Goal: Task Accomplishment & Management: Complete application form

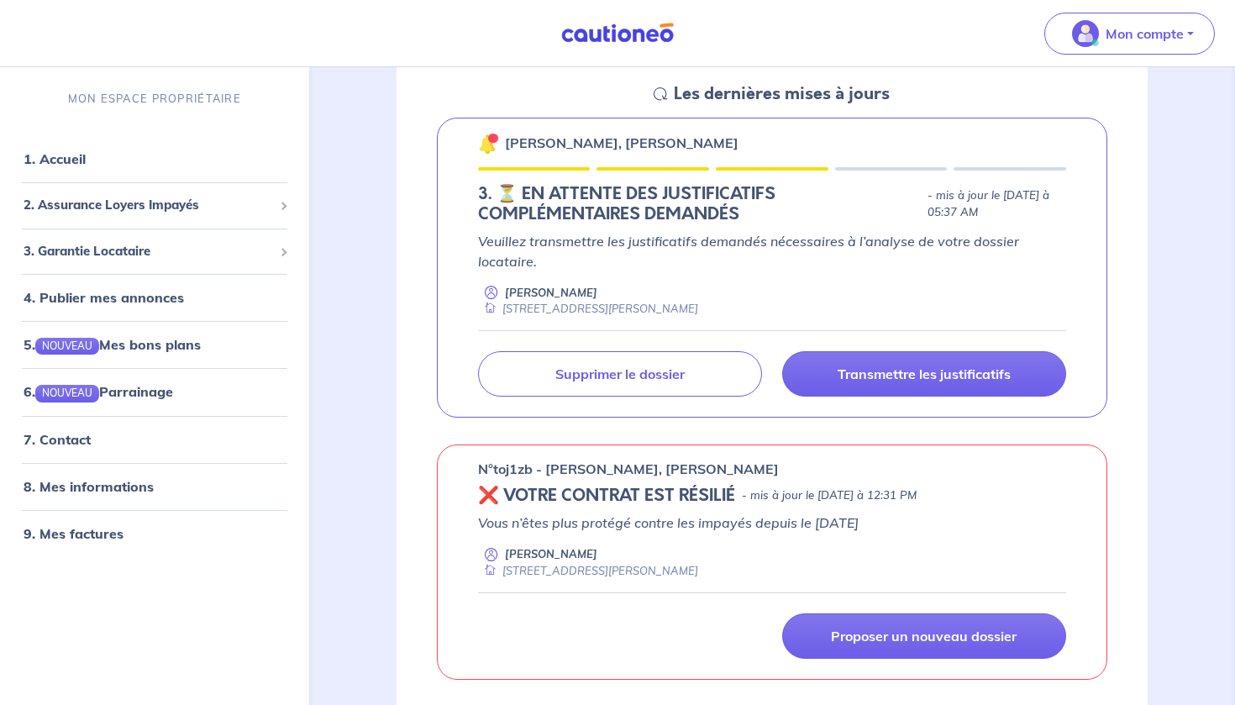
scroll to position [217, 0]
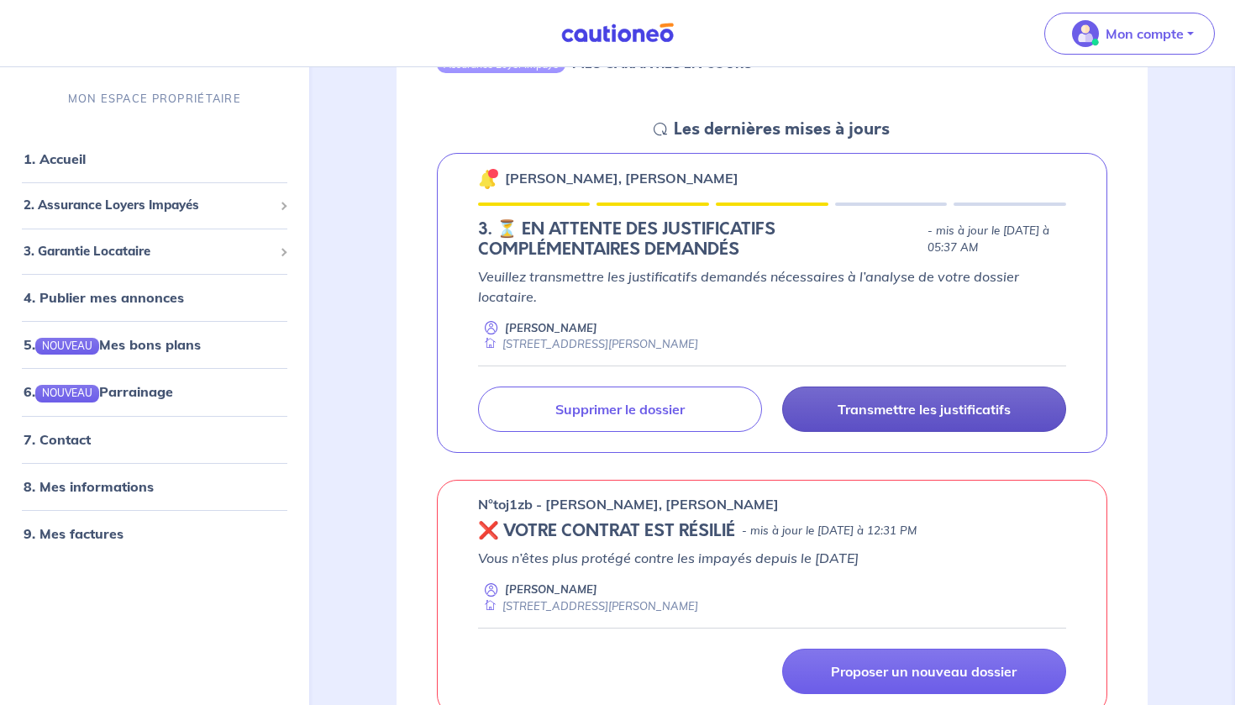
click at [1020, 396] on link "Transmettre les justificatifs" at bounding box center [924, 408] width 284 height 45
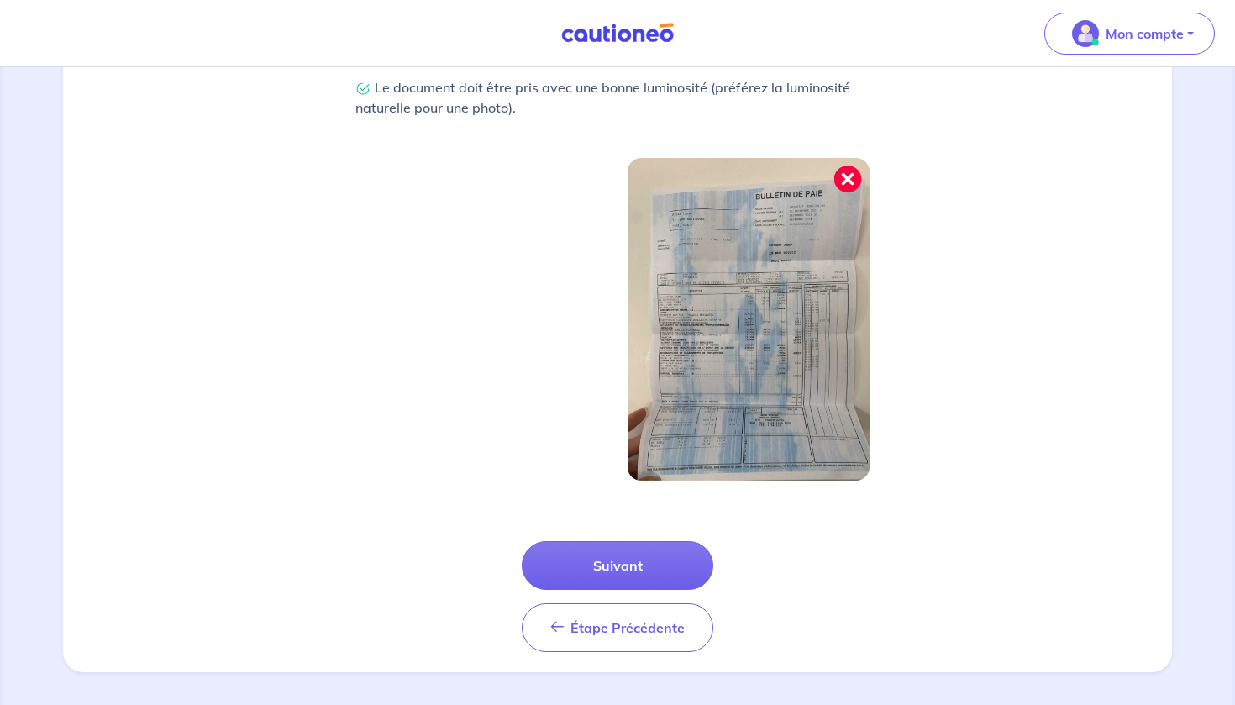
scroll to position [498, 0]
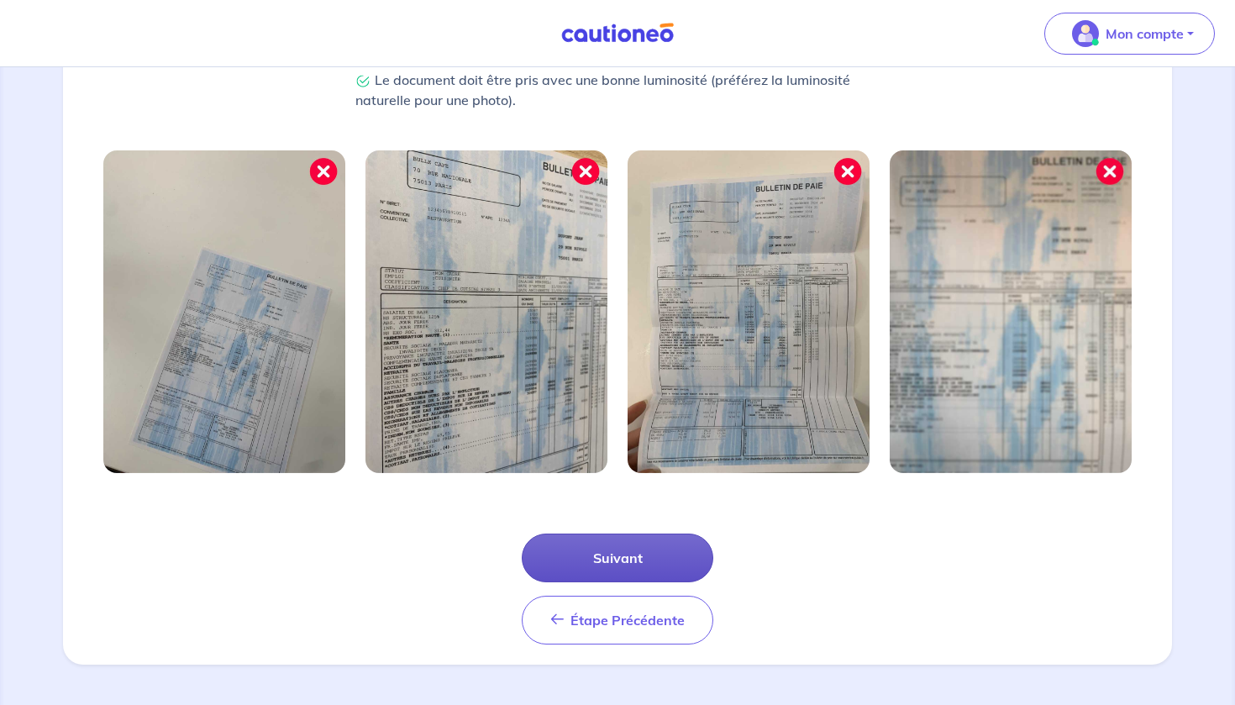
click at [579, 566] on button "Suivant" at bounding box center [618, 557] width 192 height 49
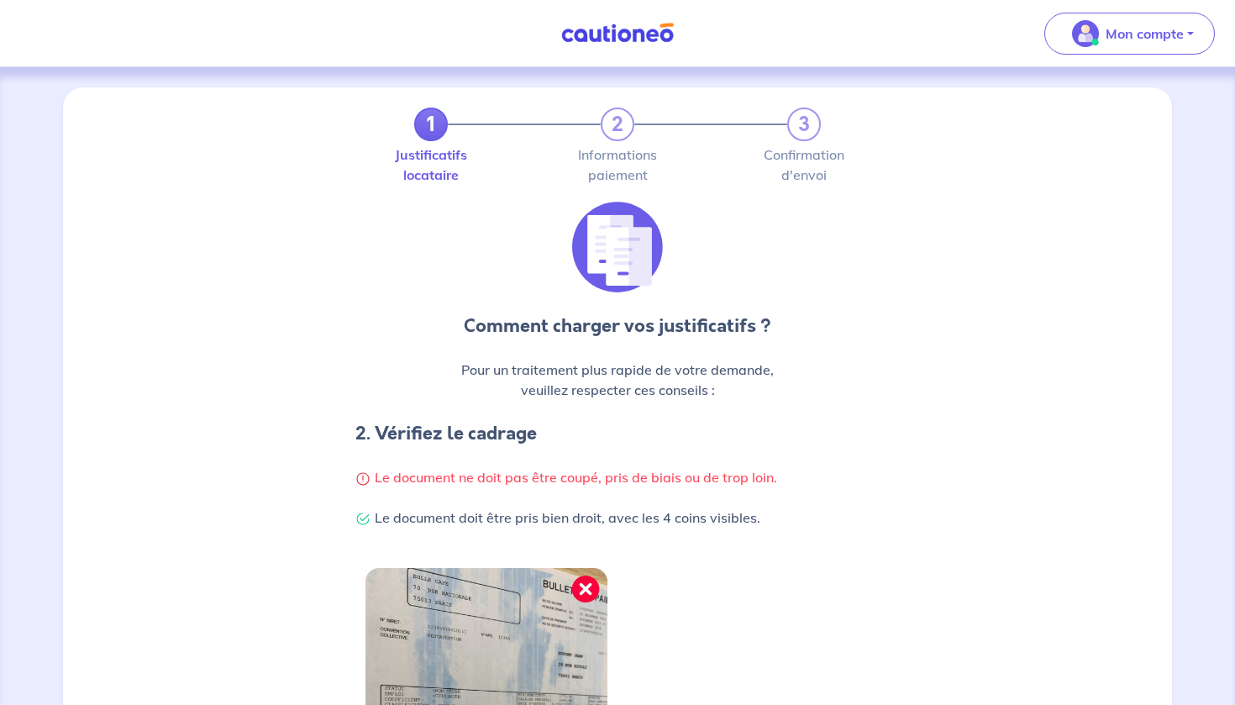
scroll to position [417, 0]
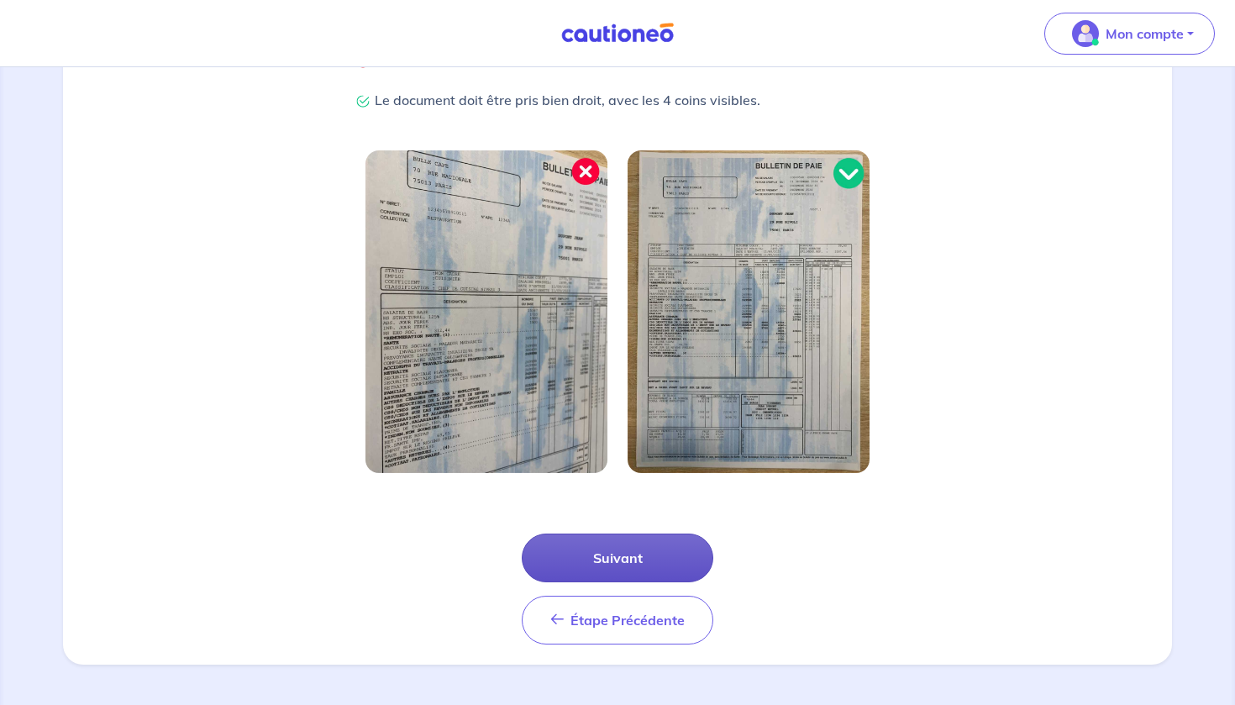
click at [590, 544] on button "Suivant" at bounding box center [618, 557] width 192 height 49
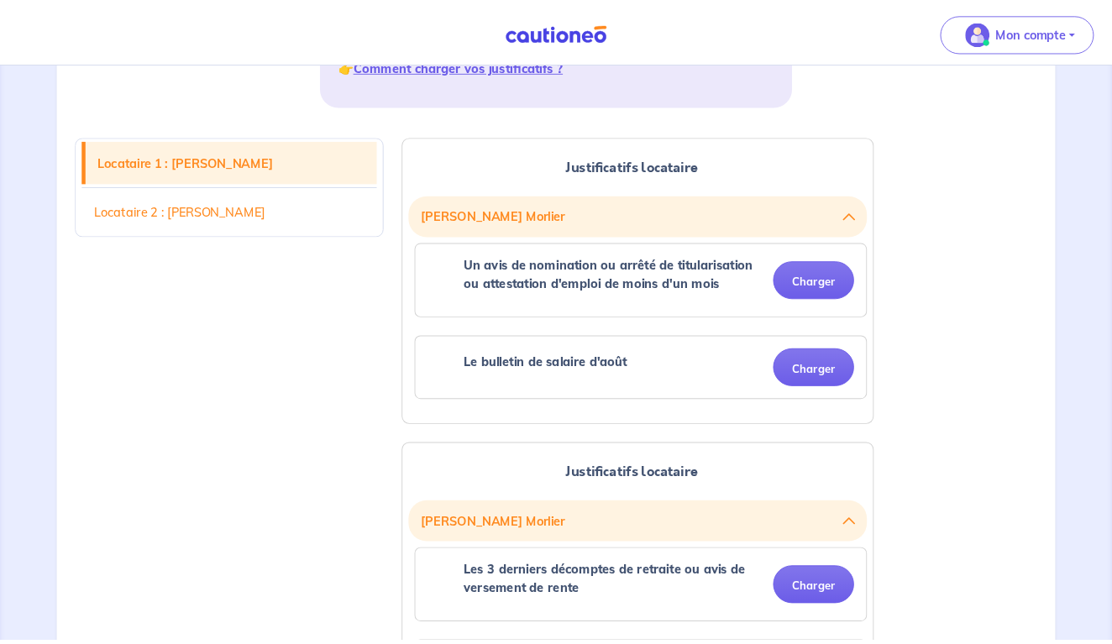
scroll to position [349, 0]
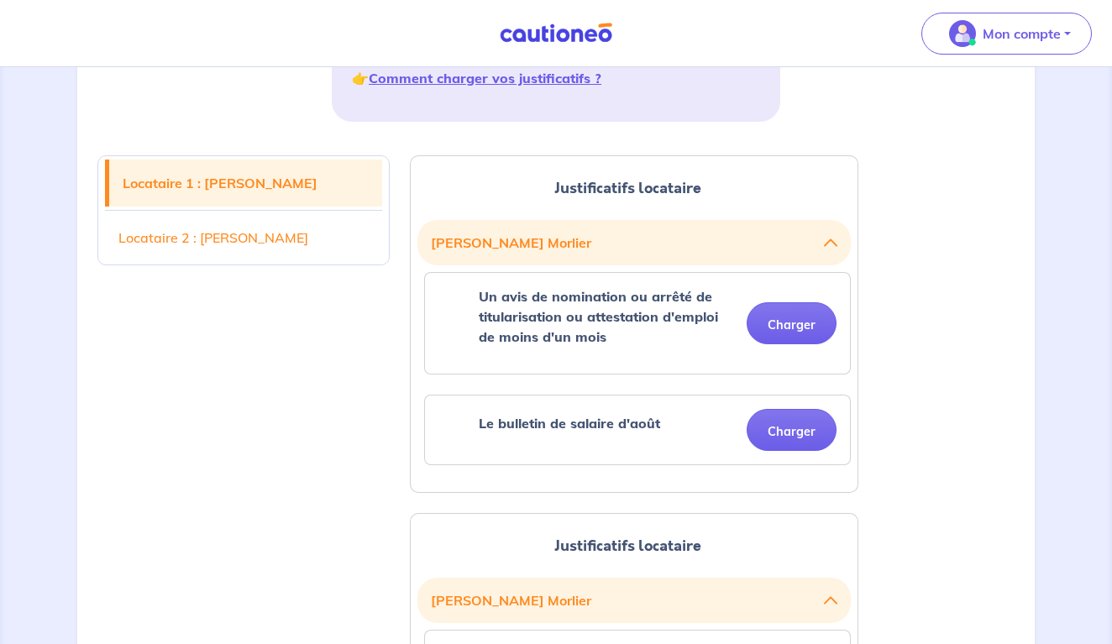
click at [782, 425] on button "Charger" at bounding box center [792, 430] width 90 height 42
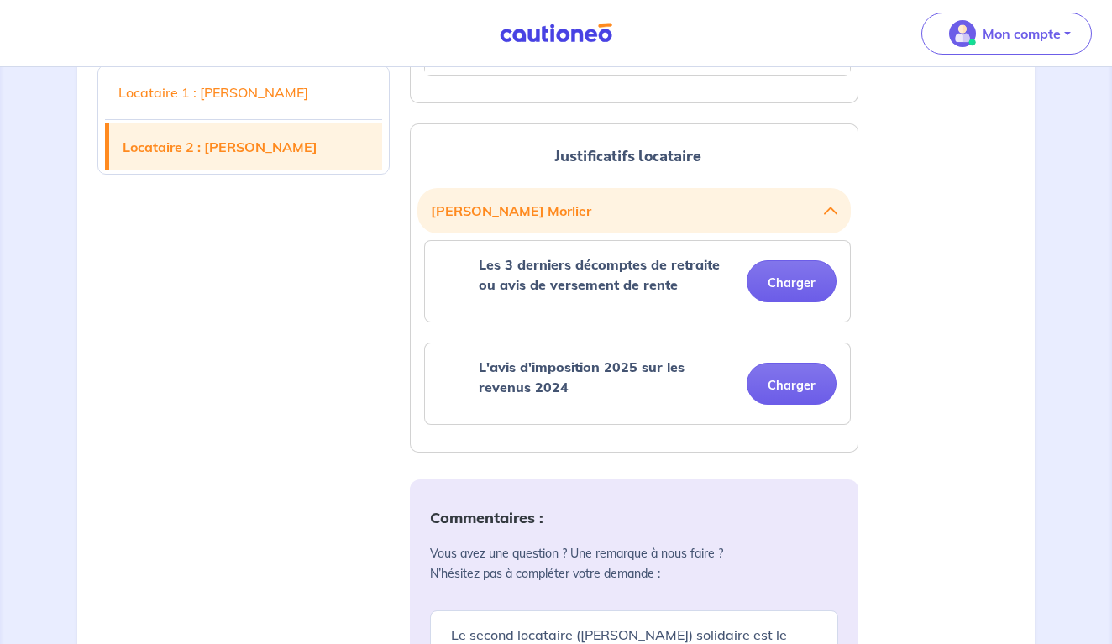
scroll to position [806, 0]
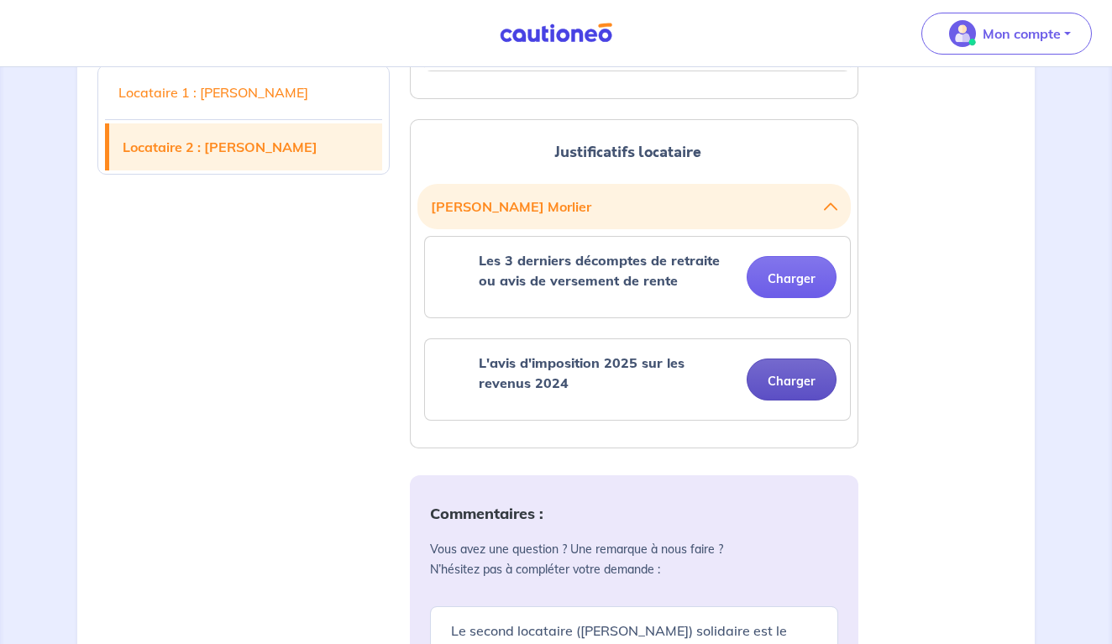
click at [775, 375] on button "Charger" at bounding box center [792, 380] width 90 height 42
click at [976, 344] on div "Locataire 1 : [PERSON_NAME] Locataire 2 : [PERSON_NAME] Justificatifs locataire…" at bounding box center [555, 380] width 937 height 1407
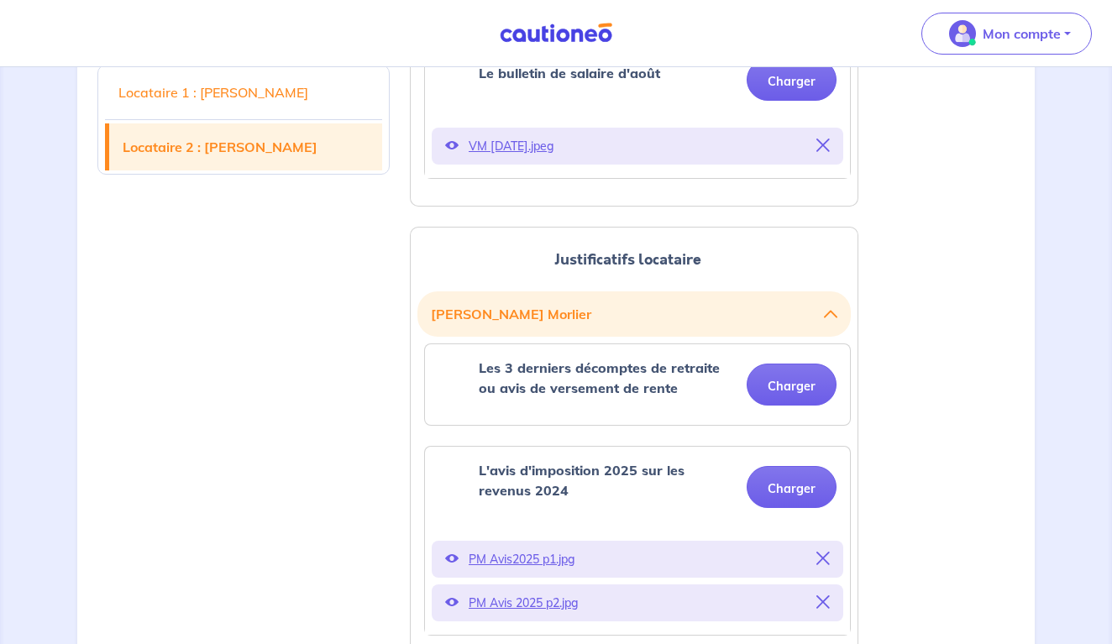
scroll to position [695, 0]
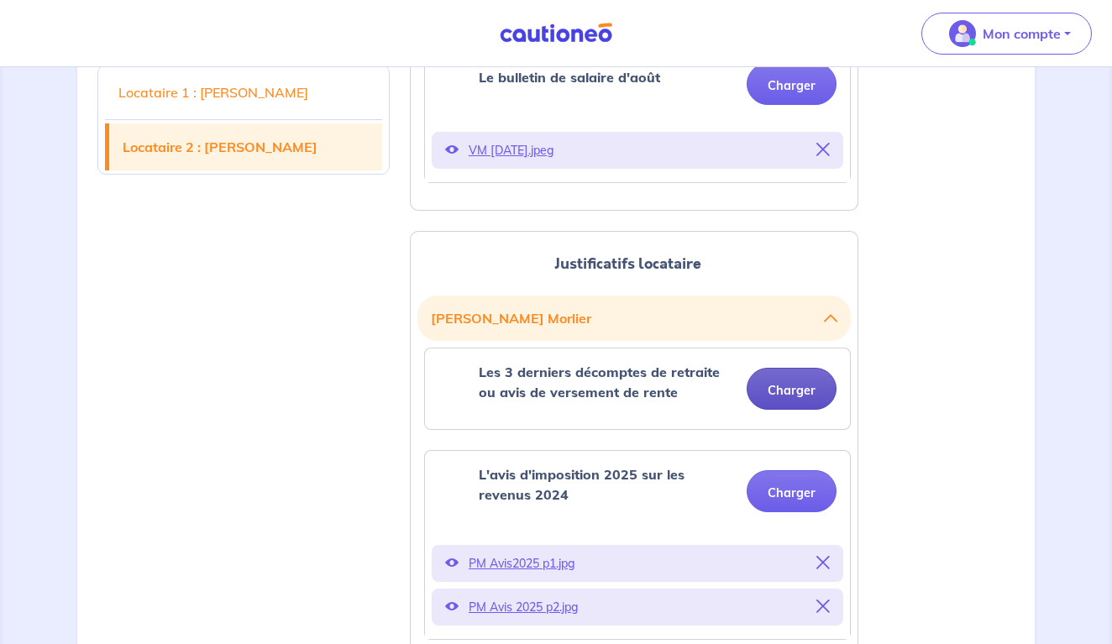
click at [796, 386] on button "Charger" at bounding box center [792, 389] width 90 height 42
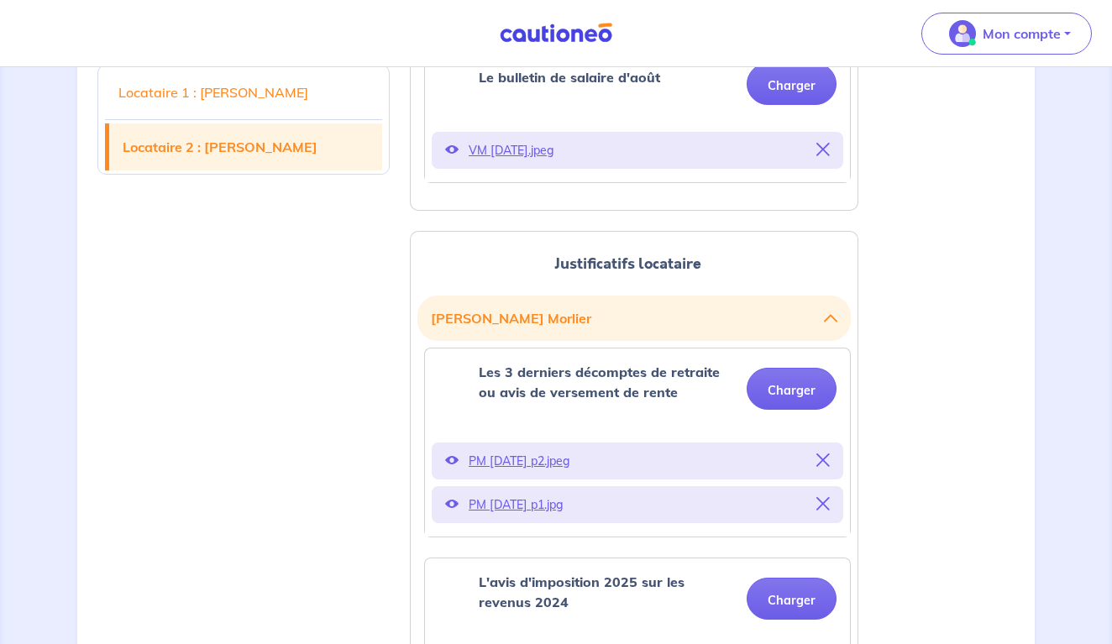
click at [278, 395] on div "Locataire 1 : [PERSON_NAME] Locataire 2 : [PERSON_NAME]" at bounding box center [243, 600] width 312 height 1622
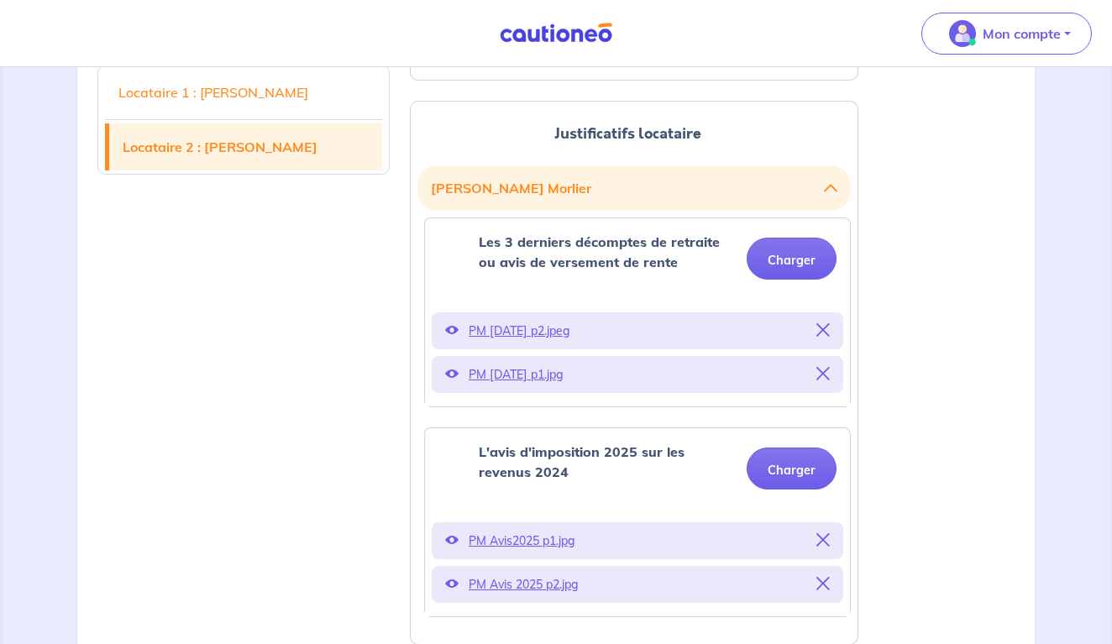
scroll to position [822, 0]
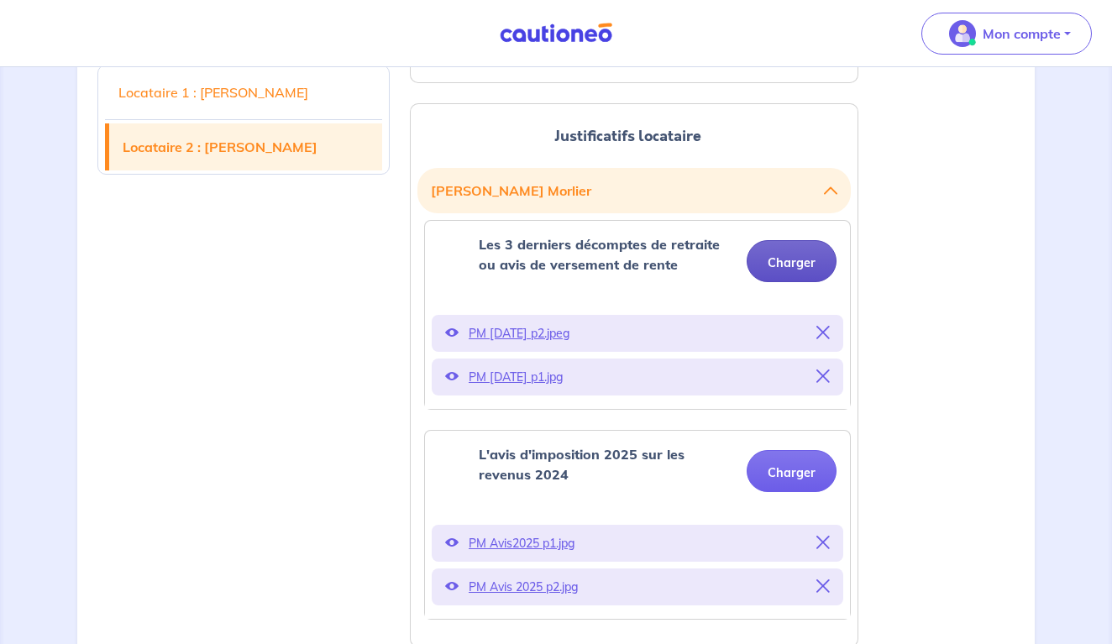
click at [801, 274] on button "Charger" at bounding box center [792, 261] width 90 height 42
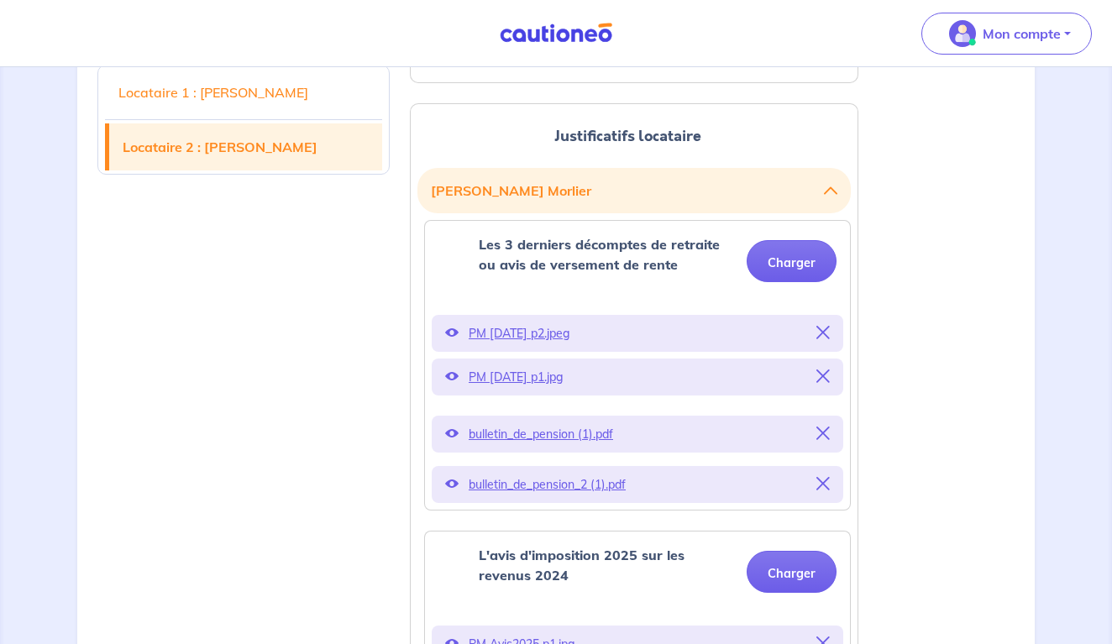
click at [324, 382] on div "Locataire 1 : [PERSON_NAME] Locataire 2 : [PERSON_NAME]" at bounding box center [243, 522] width 312 height 1723
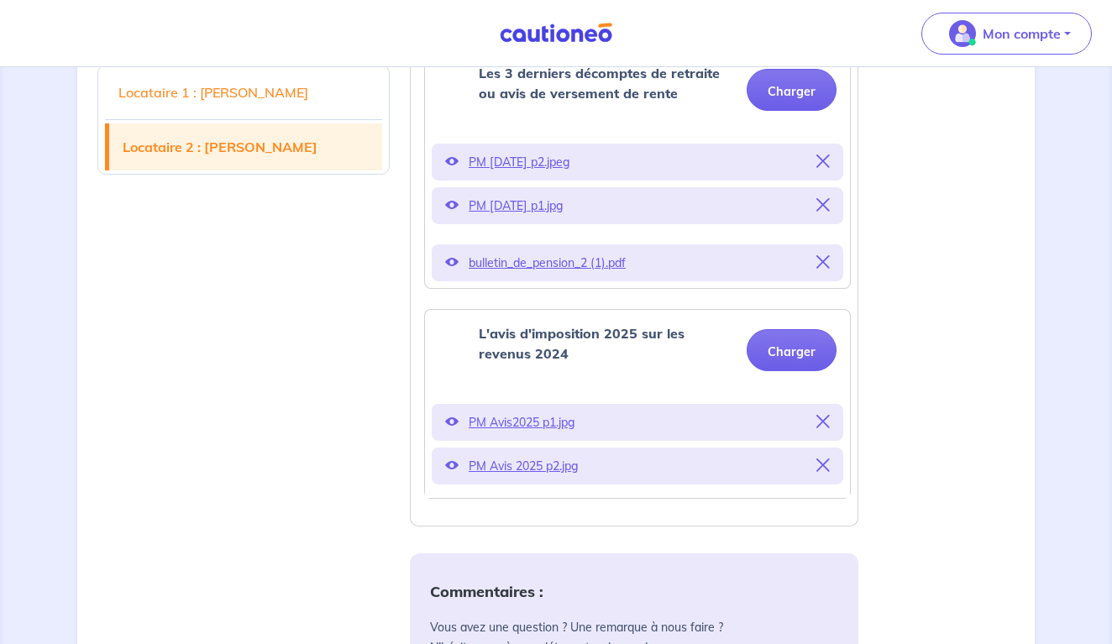
scroll to position [381, 0]
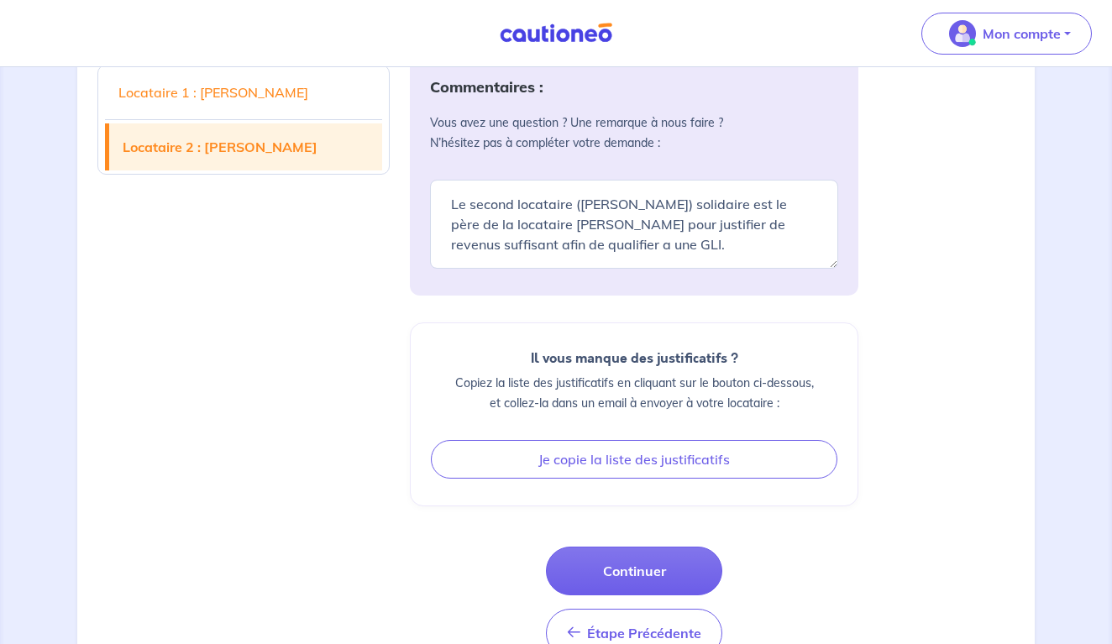
scroll to position [1445, 0]
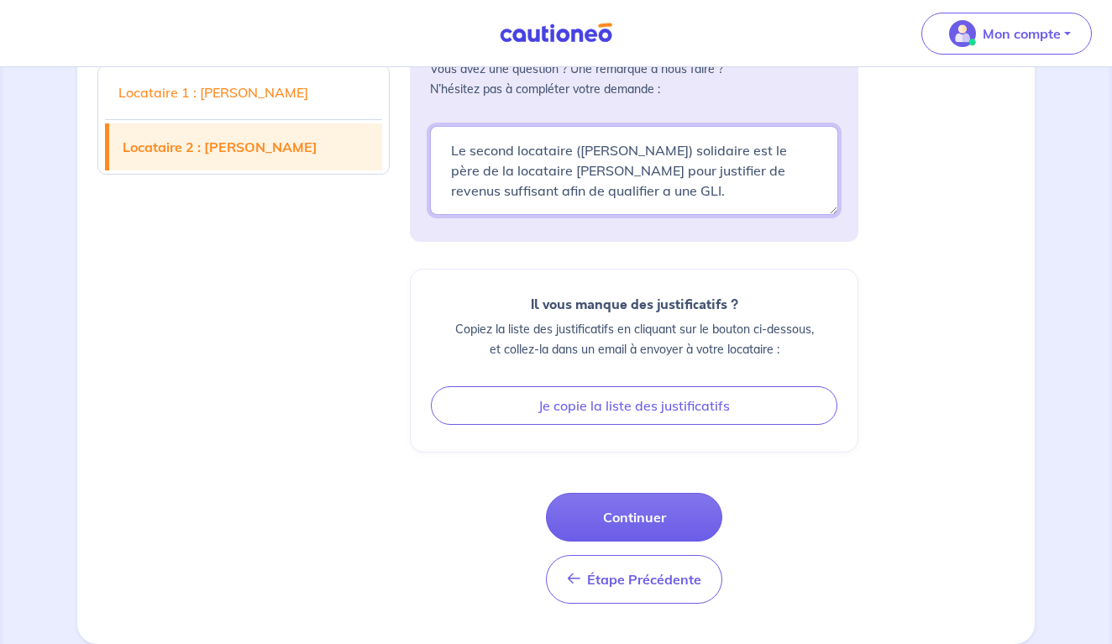
click at [754, 197] on textarea "Le second locataire ([PERSON_NAME]) solidaire est le père de la locataire [PERS…" at bounding box center [634, 170] width 408 height 89
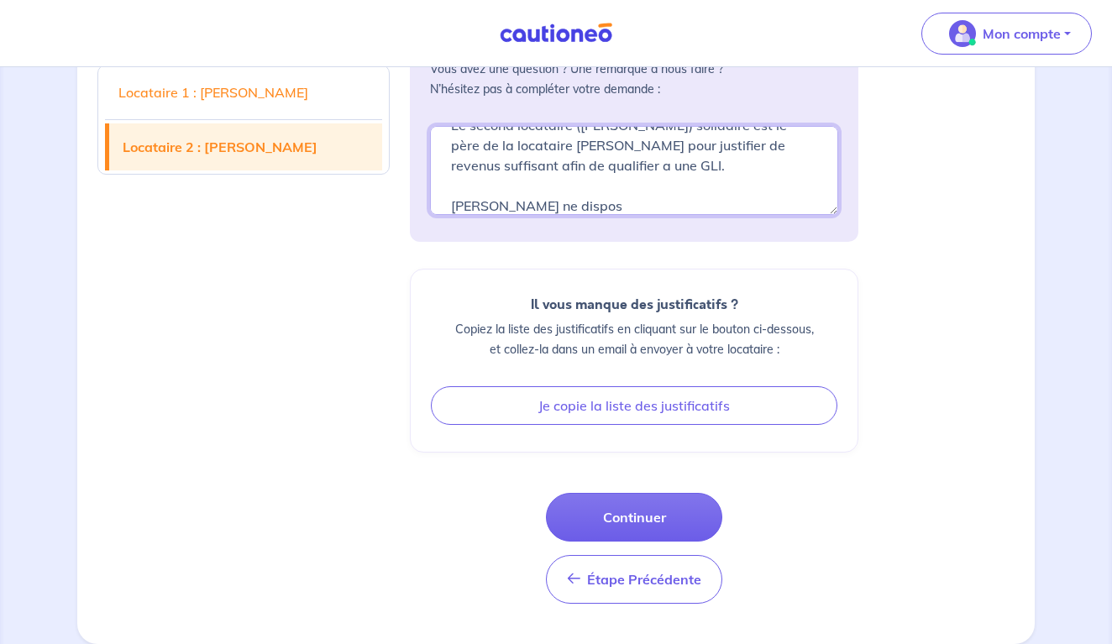
drag, startPoint x: 754, startPoint y: 197, endPoint x: 422, endPoint y: 210, distance: 332.9
click at [422, 210] on div "Commentaires : Vous avez une question ? Une remarque à nous faire ? N’hésitez p…" at bounding box center [634, 118] width 449 height 247
click at [607, 206] on textarea "Le second locataire ([PERSON_NAME]) solidaire est le père de la locataire [PERS…" at bounding box center [634, 170] width 408 height 89
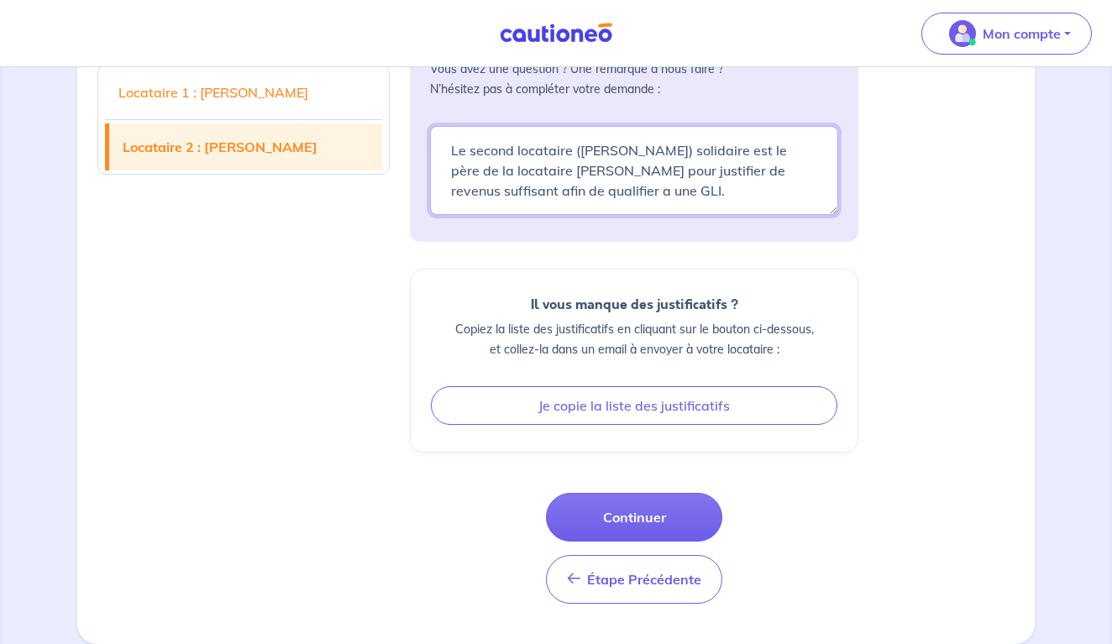
scroll to position [20, 0]
type textarea "Le second locataire ([PERSON_NAME]) solidaire est le père de la locataire [PERS…"
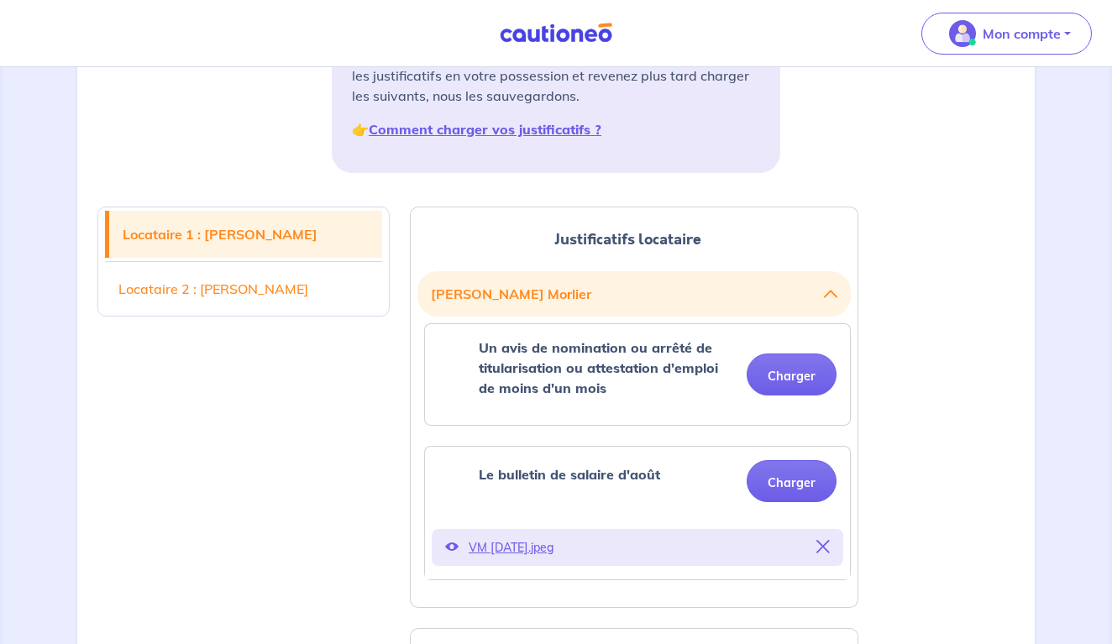
scroll to position [284, 0]
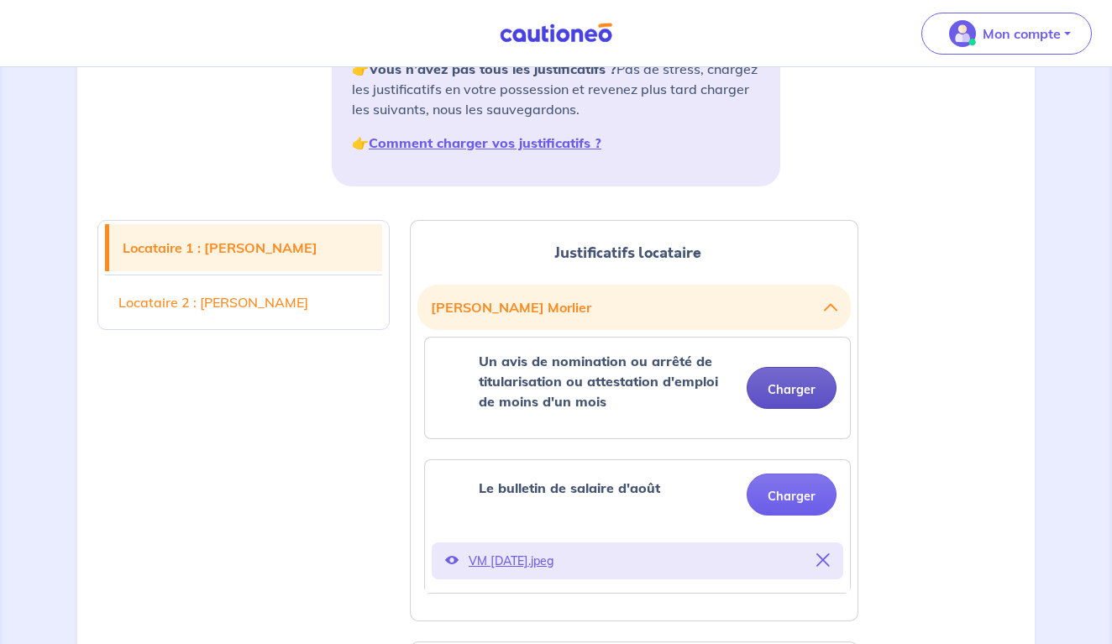
click at [809, 404] on button "Charger" at bounding box center [792, 388] width 90 height 42
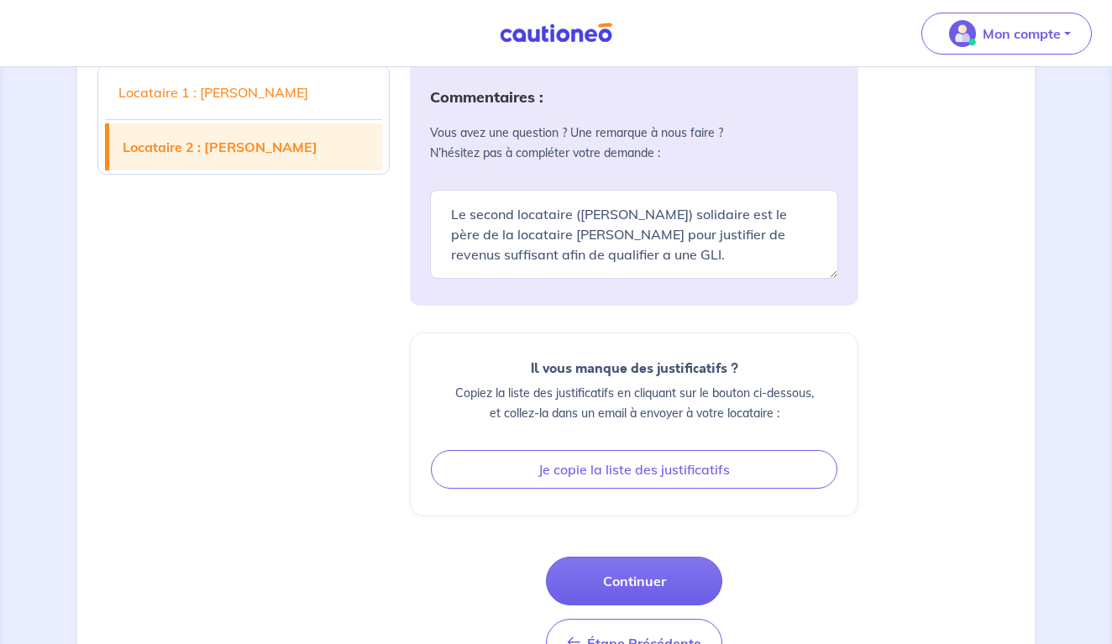
scroll to position [1445, 0]
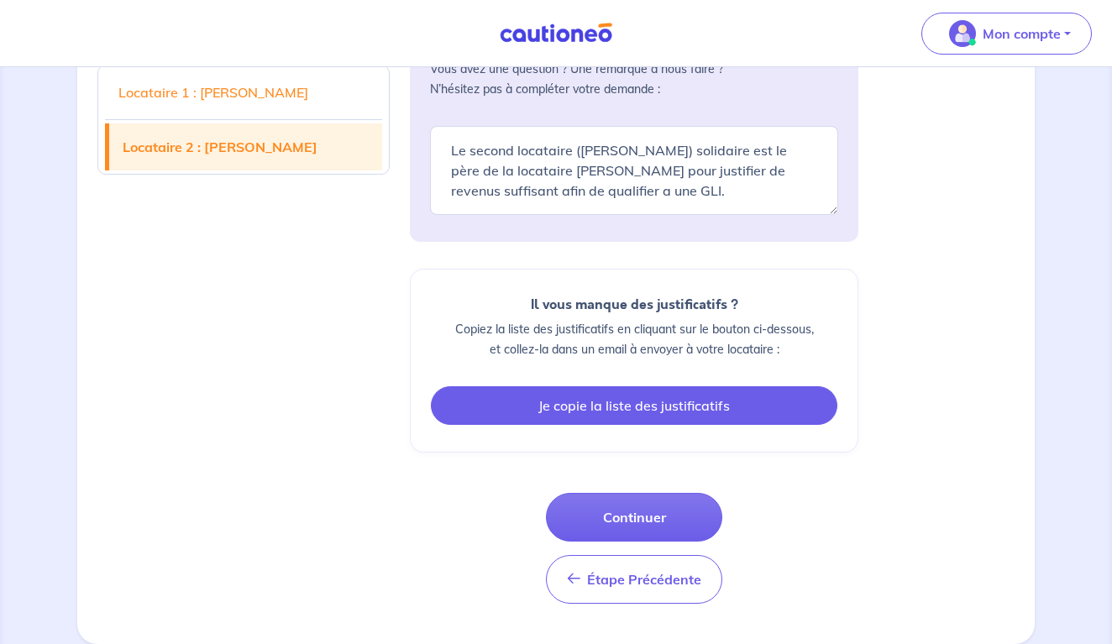
click at [674, 407] on button "Je copie la liste des justificatifs" at bounding box center [634, 405] width 407 height 39
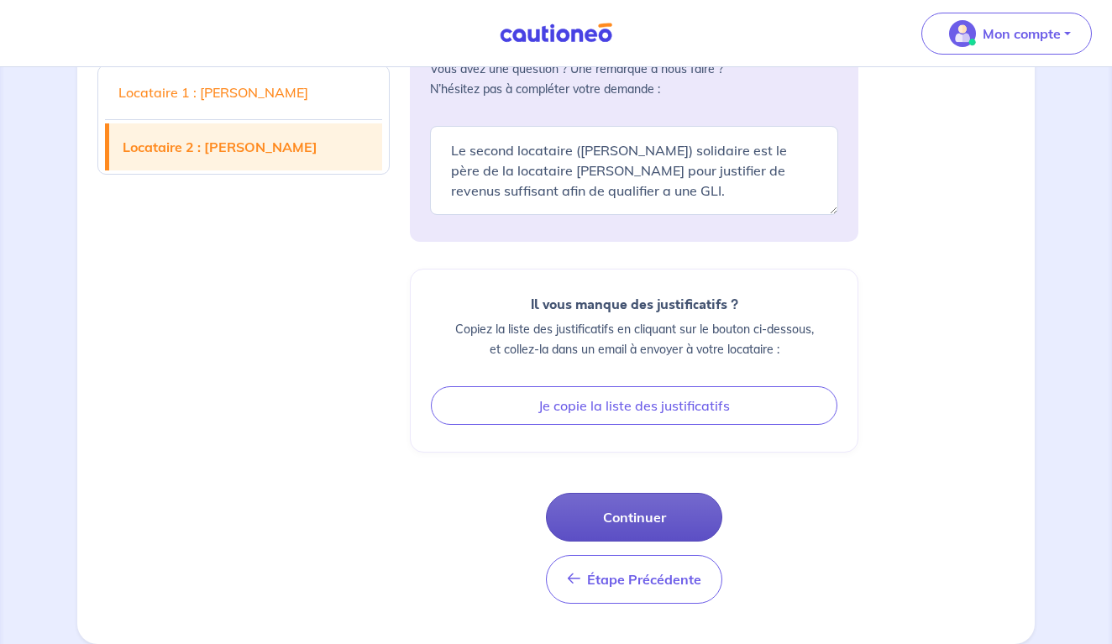
click at [658, 514] on button "Continuer" at bounding box center [634, 517] width 176 height 49
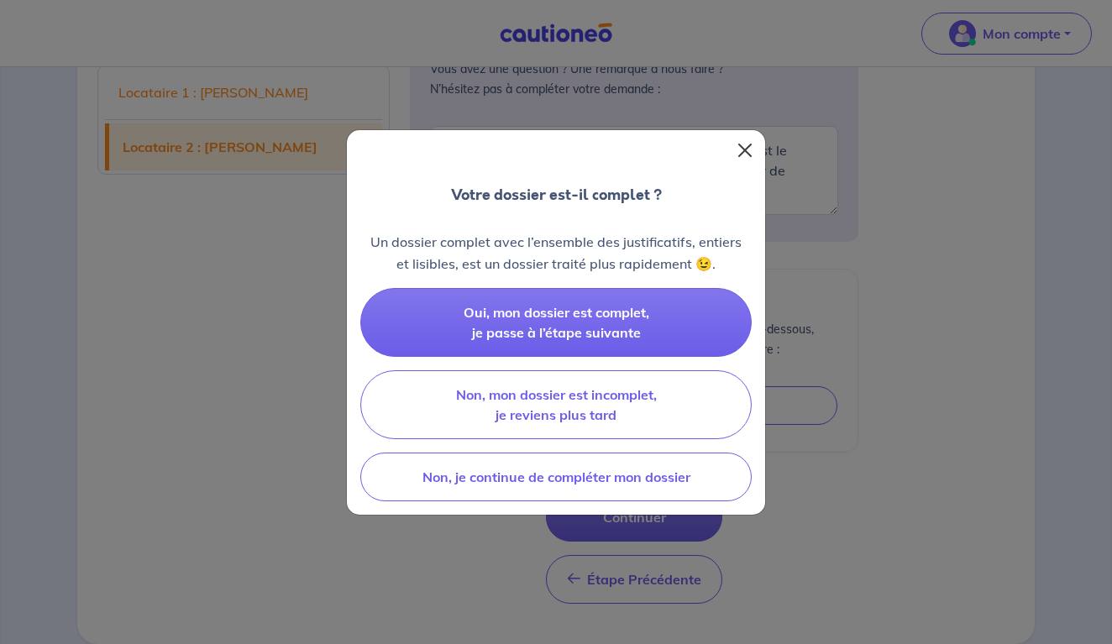
click at [748, 147] on button "Close" at bounding box center [745, 150] width 27 height 27
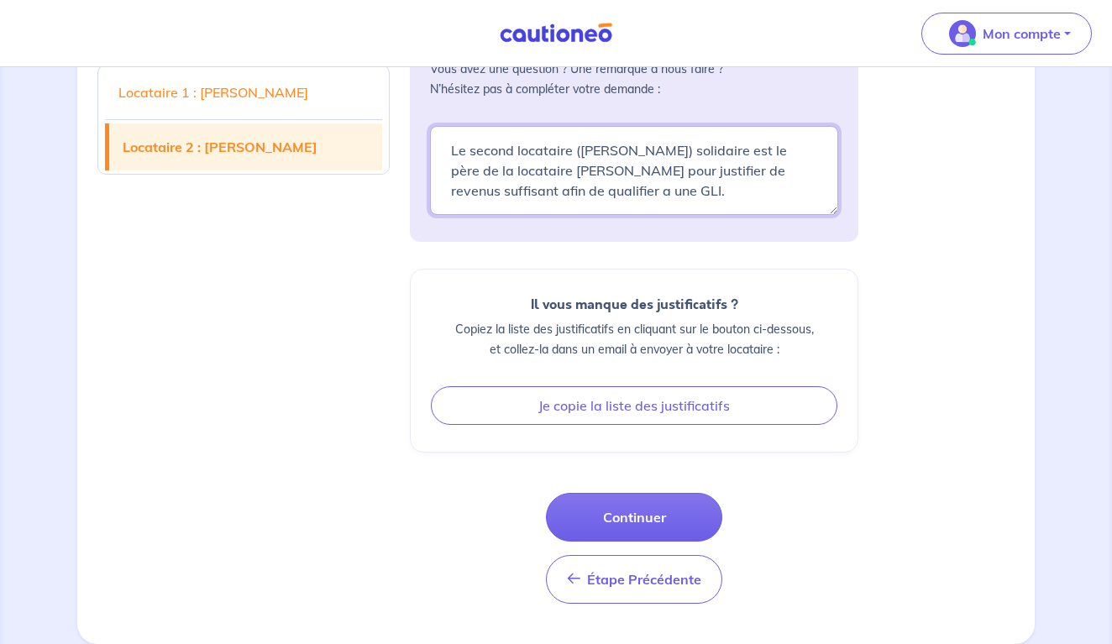
click at [733, 192] on textarea "Le second locataire ([PERSON_NAME]) solidaire est le père de la locataire [PERS…" at bounding box center [634, 170] width 408 height 89
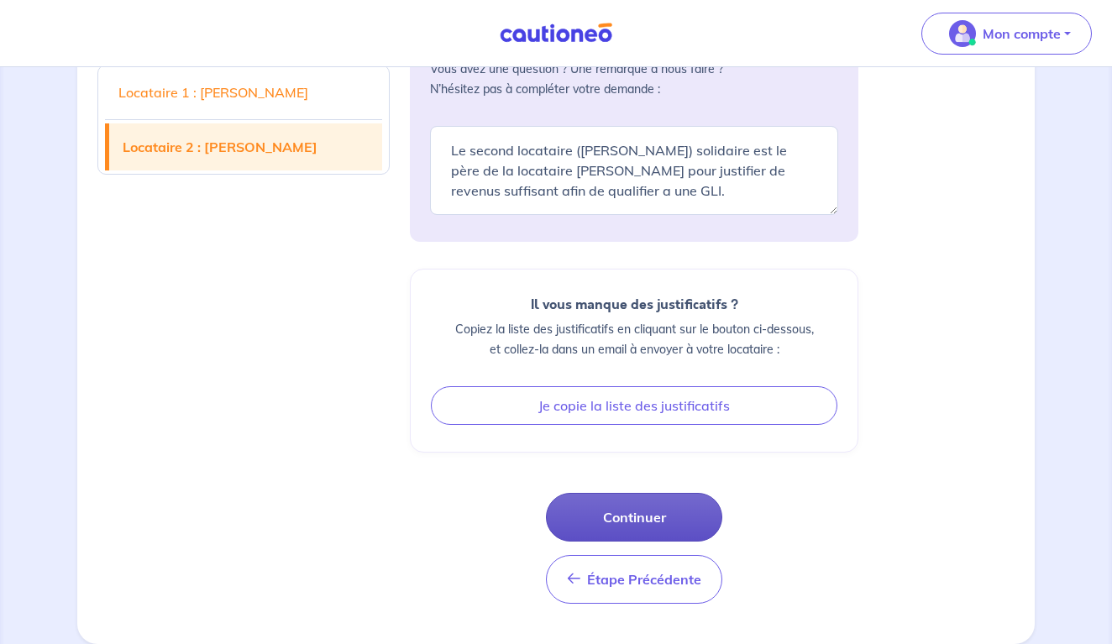
click at [643, 513] on button "Continuer" at bounding box center [634, 517] width 176 height 49
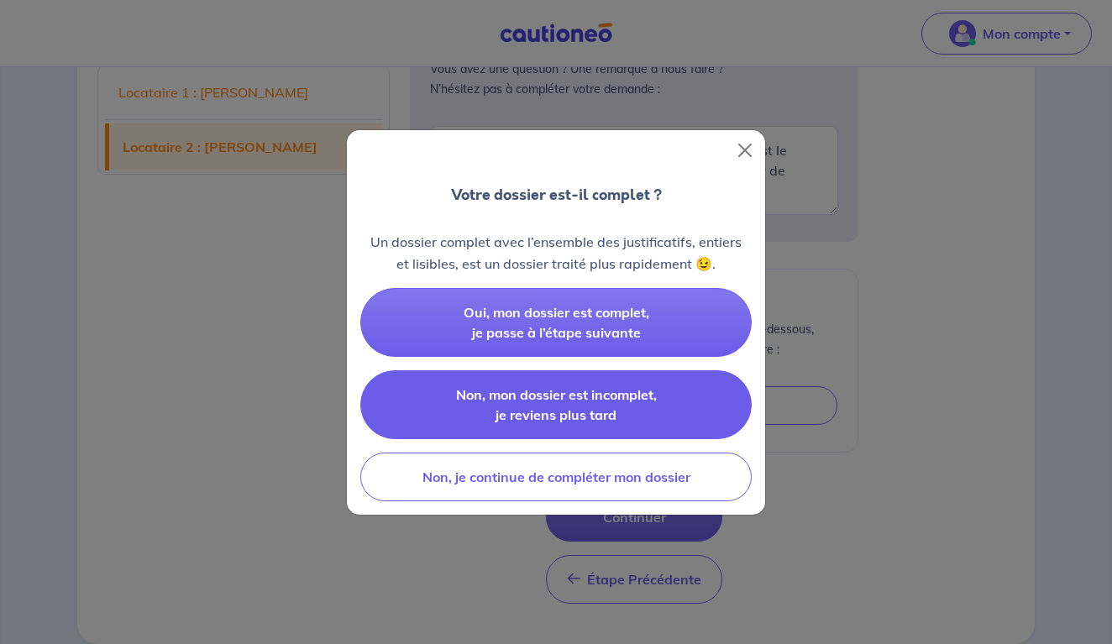
click at [622, 413] on button "Non, mon dossier est incomplet, je reviens plus tard" at bounding box center [555, 404] width 391 height 69
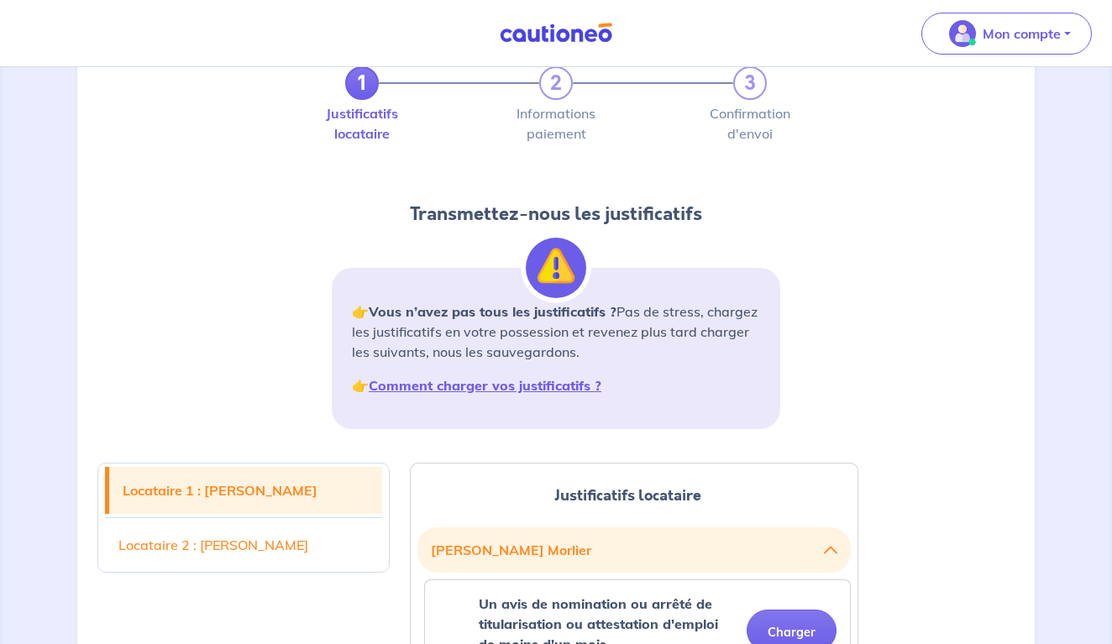
scroll to position [0, 0]
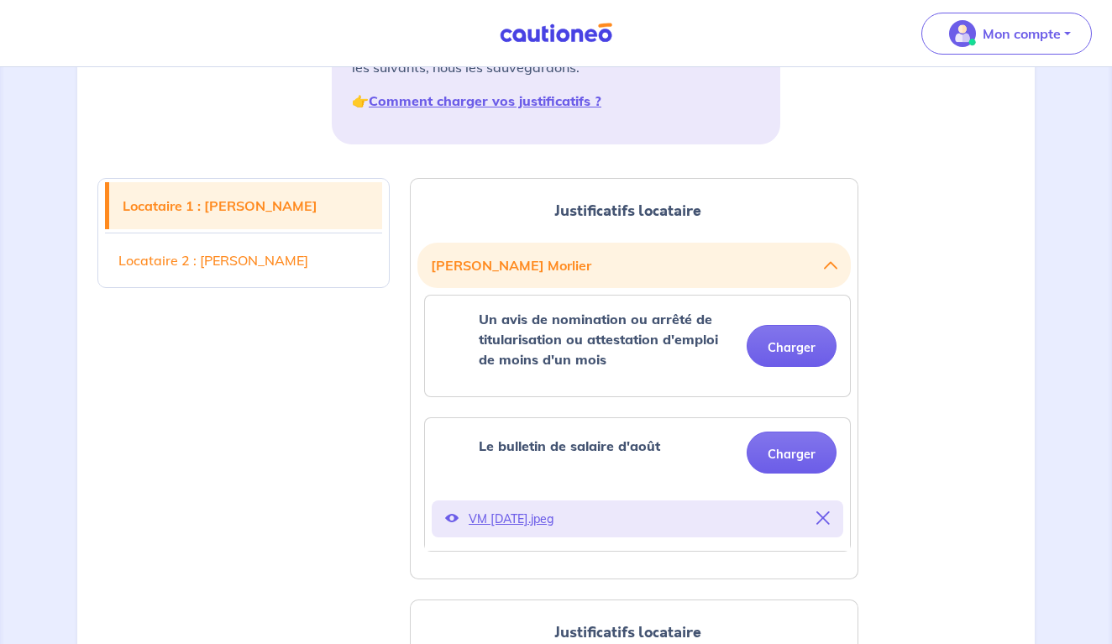
scroll to position [380, 0]
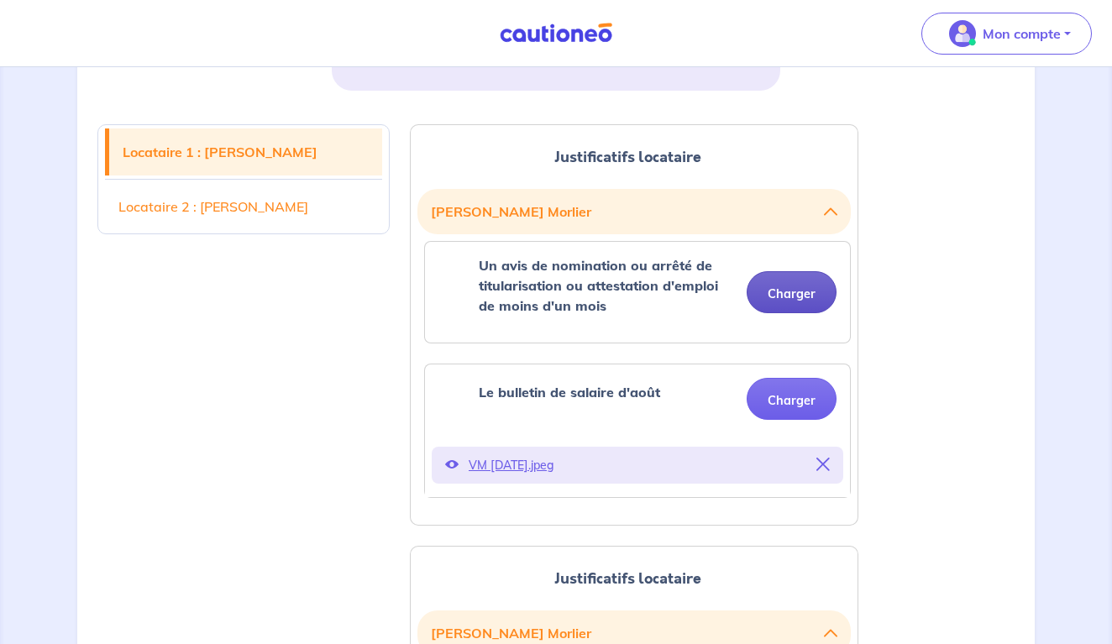
click at [783, 290] on button "Charger" at bounding box center [792, 292] width 90 height 42
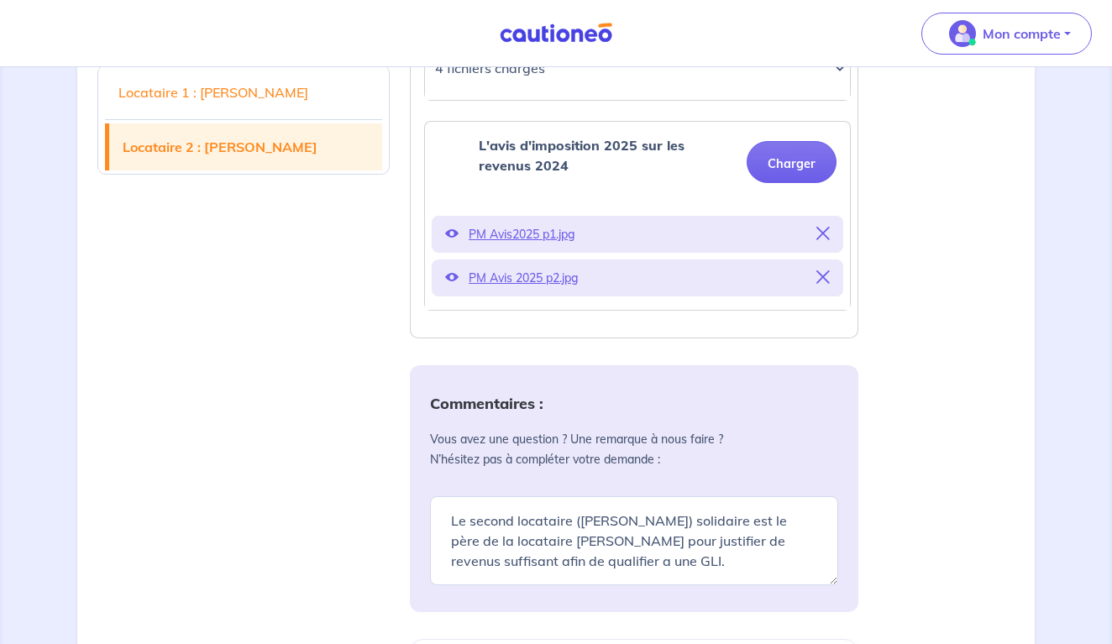
scroll to position [1024, 0]
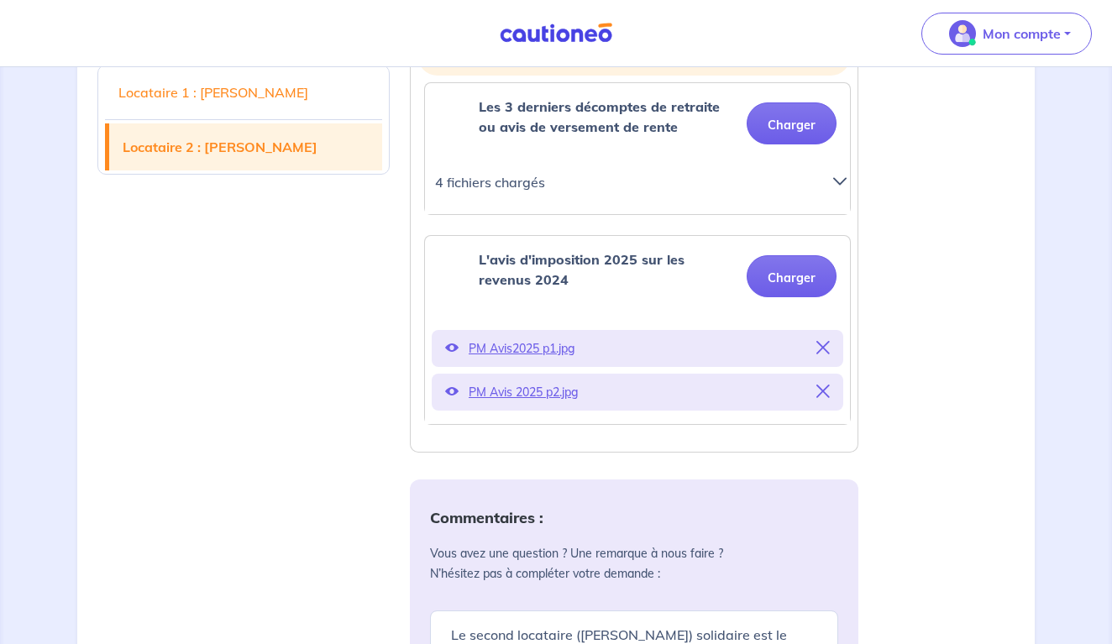
click at [843, 183] on icon at bounding box center [839, 181] width 13 height 13
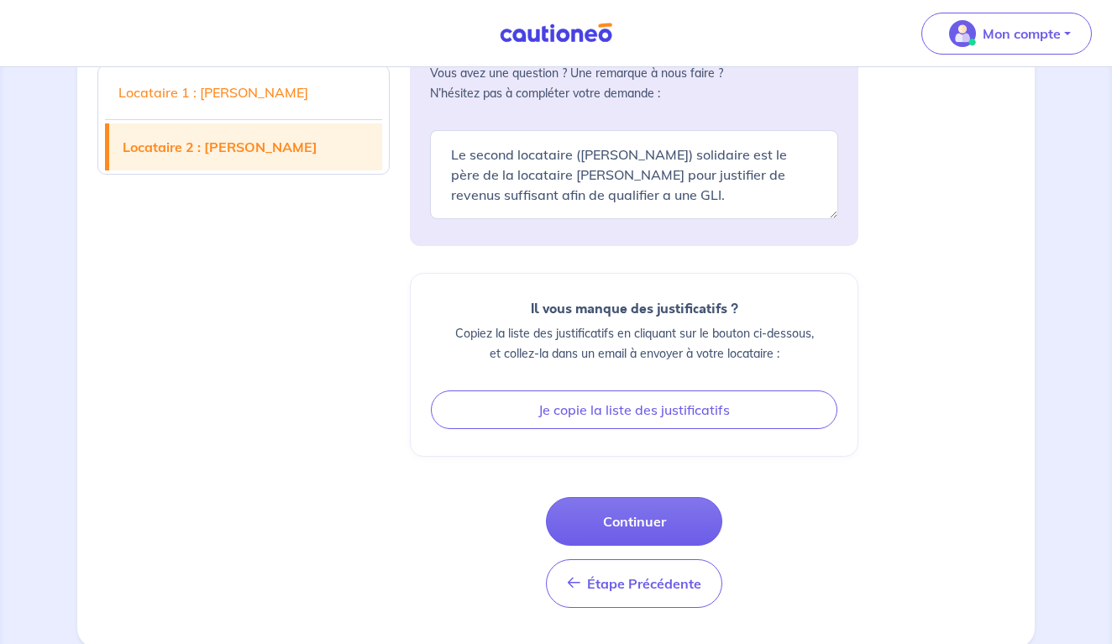
scroll to position [1691, 0]
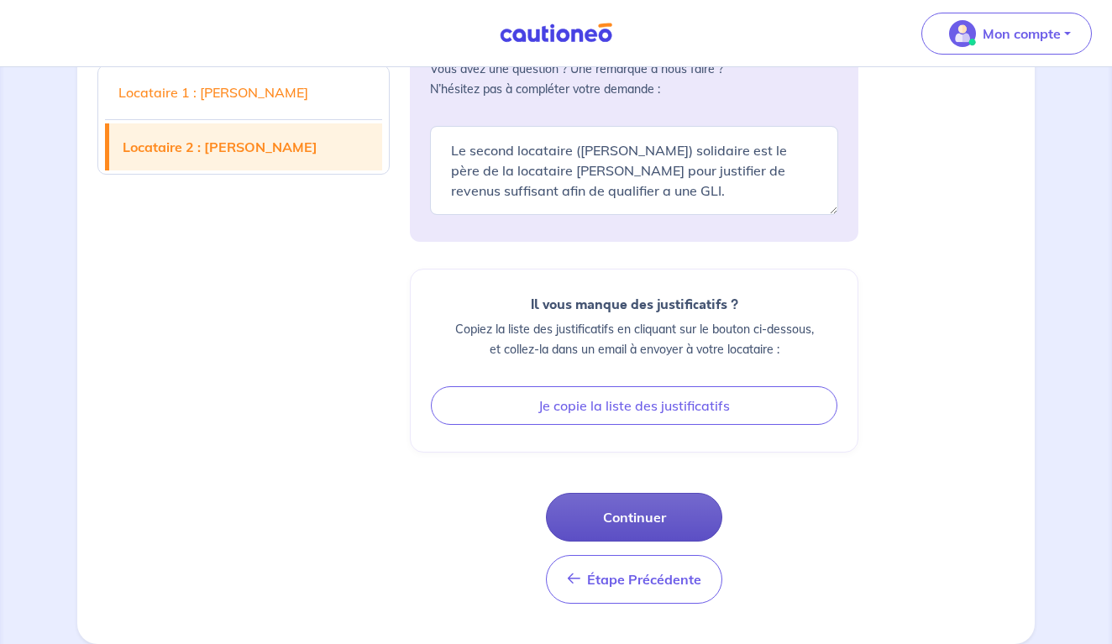
click at [626, 519] on button "Continuer" at bounding box center [634, 517] width 176 height 49
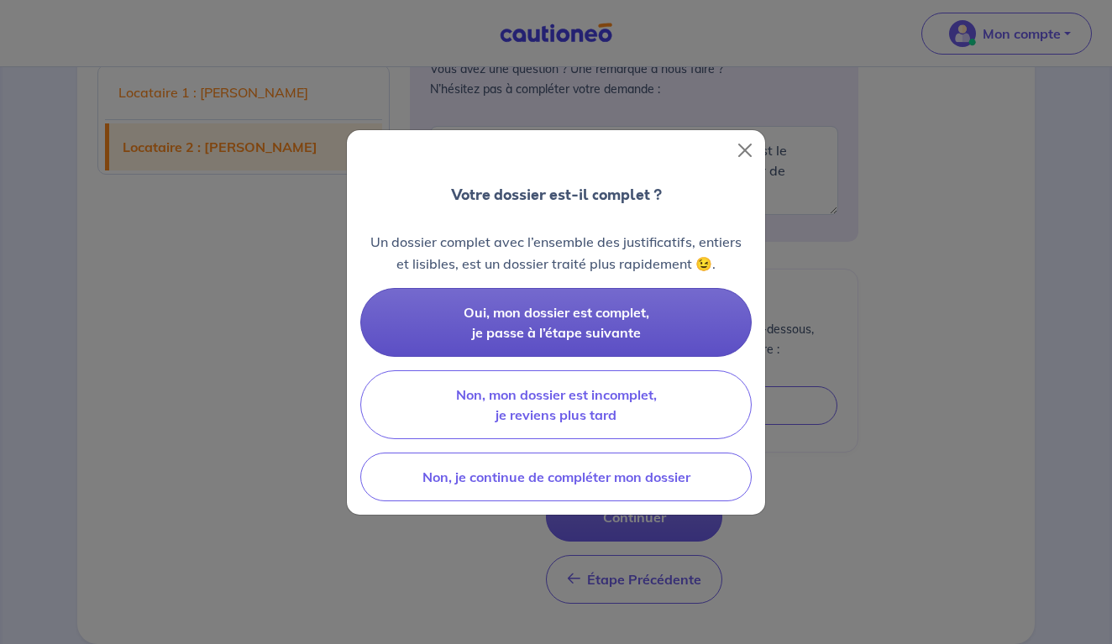
click at [591, 342] on button "Oui, mon dossier est complet, je passe à l’étape suivante" at bounding box center [555, 322] width 391 height 69
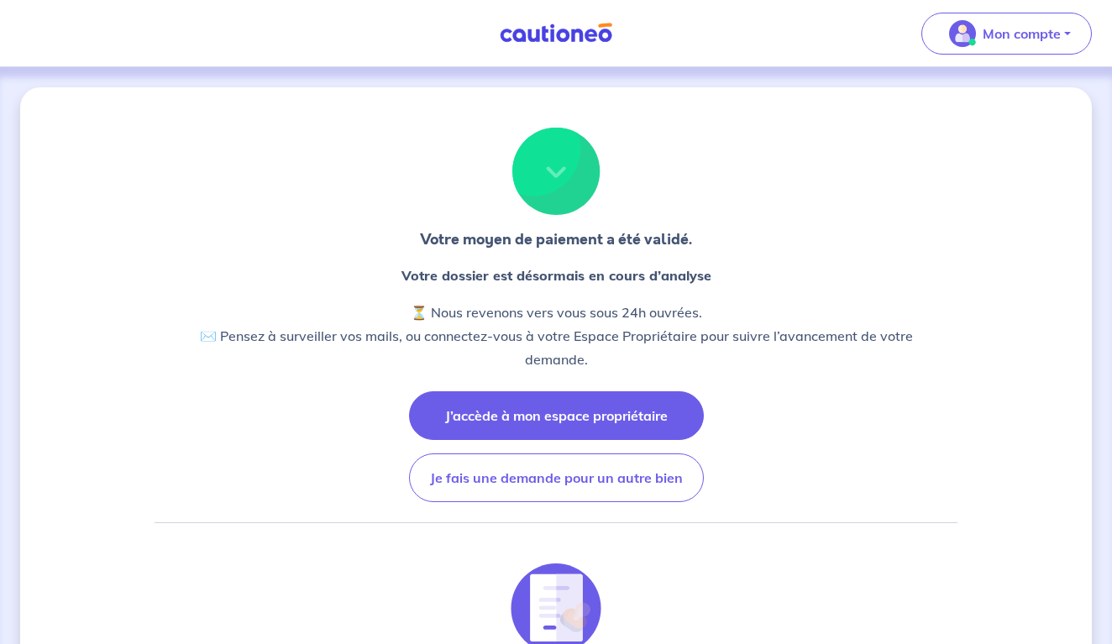
click at [592, 400] on button "J’accède à mon espace propriétaire" at bounding box center [556, 415] width 295 height 49
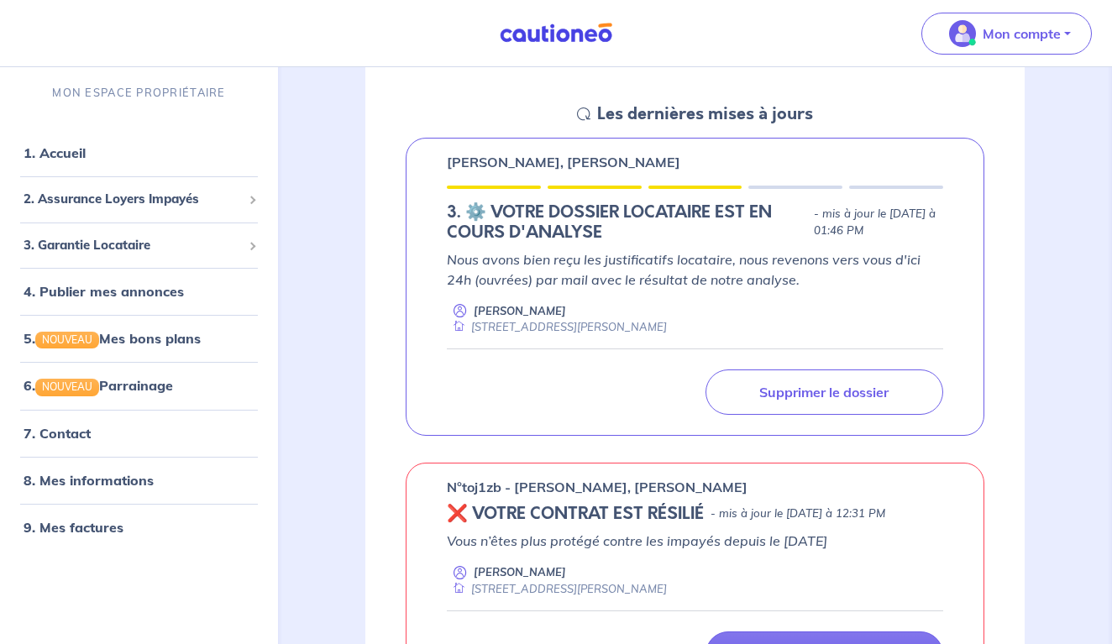
scroll to position [237, 0]
